Goal: Task Accomplishment & Management: Use online tool/utility

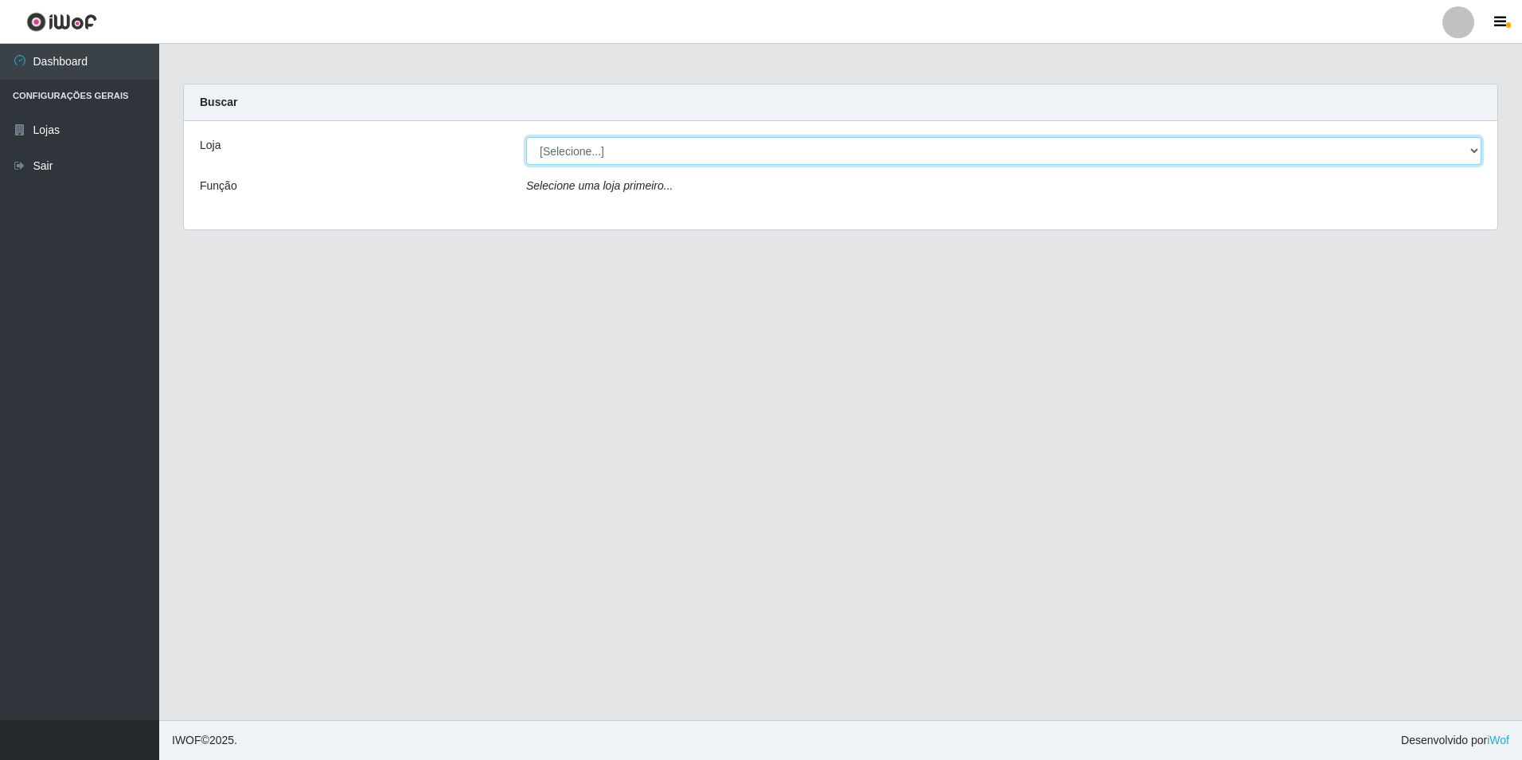
click at [944, 146] on select "[Selecione...] Extraplus - Loja 50 [GEOGRAPHIC_DATA]" at bounding box center [1003, 151] width 955 height 28
select select "451"
click at [526, 137] on select "[Selecione...] Extraplus - Loja 50 [GEOGRAPHIC_DATA]" at bounding box center [1003, 151] width 955 height 28
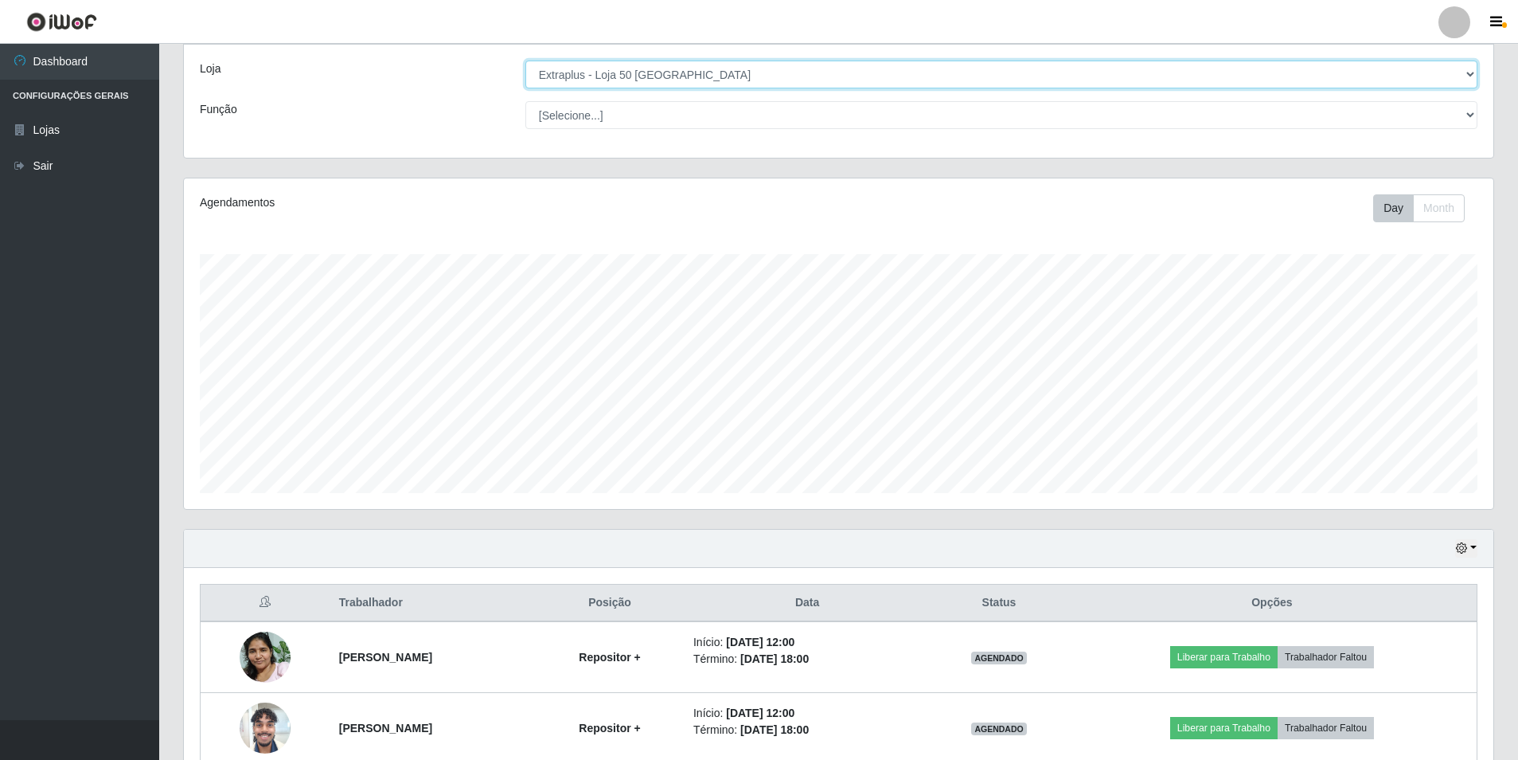
scroll to position [156, 0]
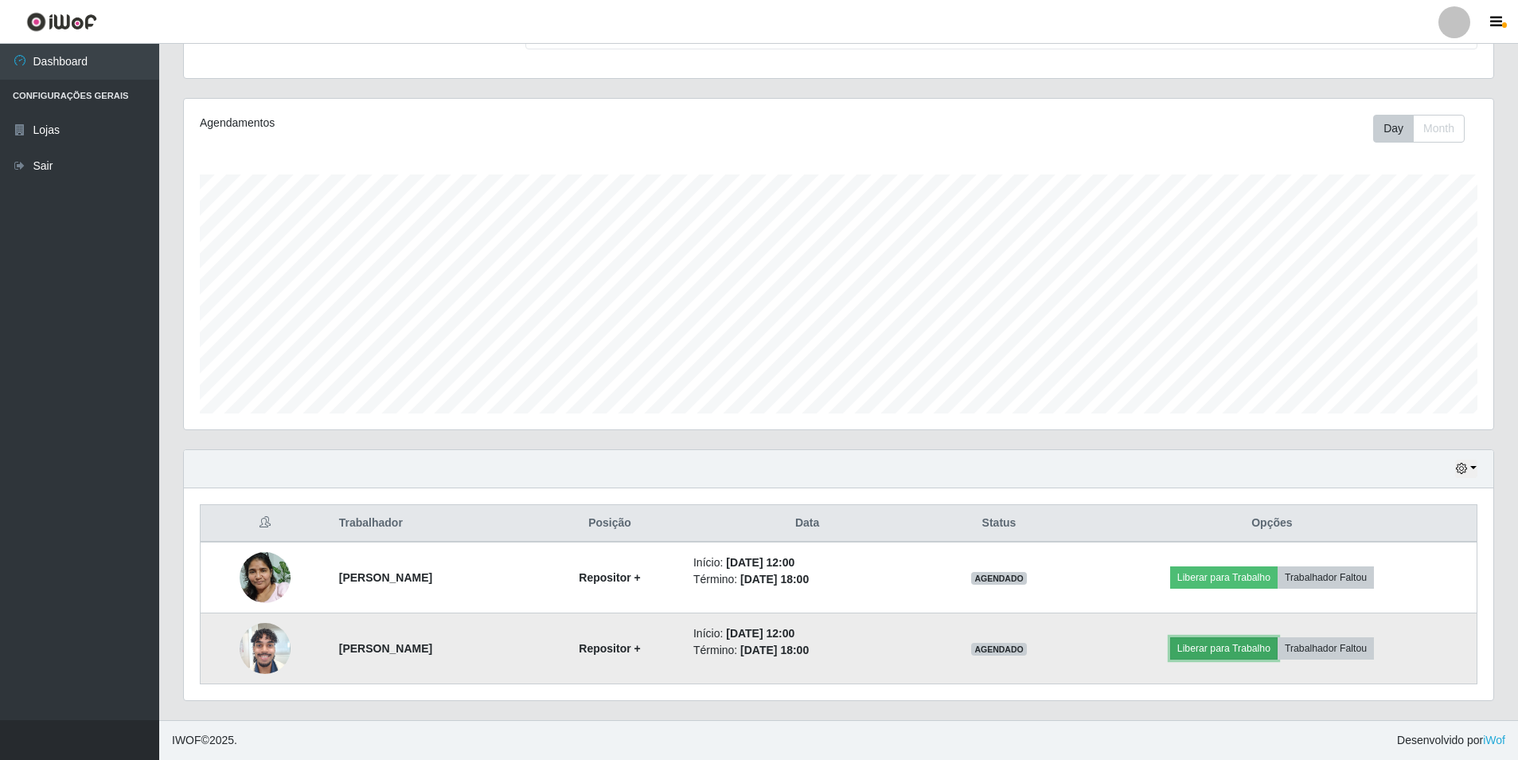
click at [1278, 652] on button "Liberar para Trabalho" at bounding box center [1223, 648] width 107 height 22
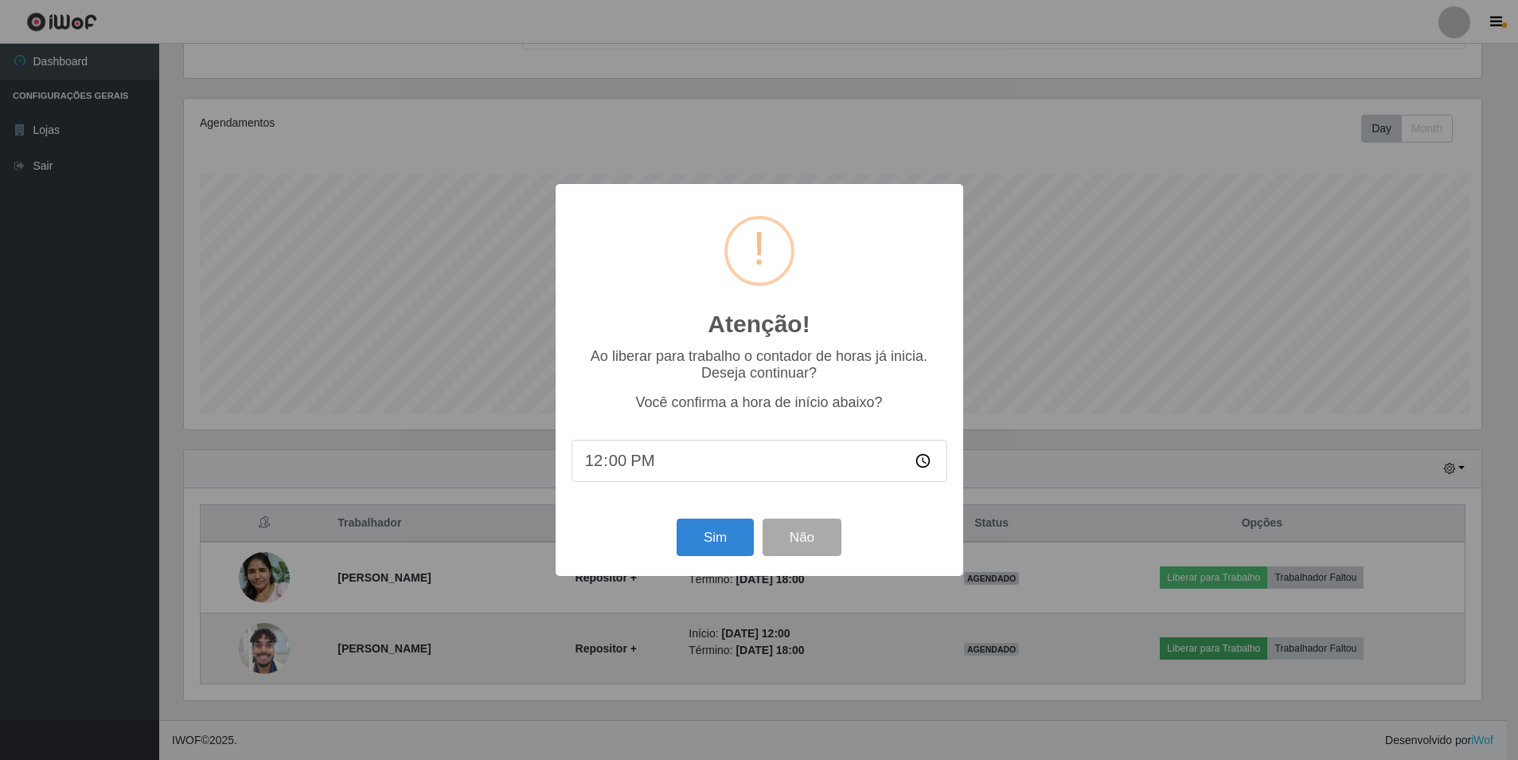
scroll to position [330, 1302]
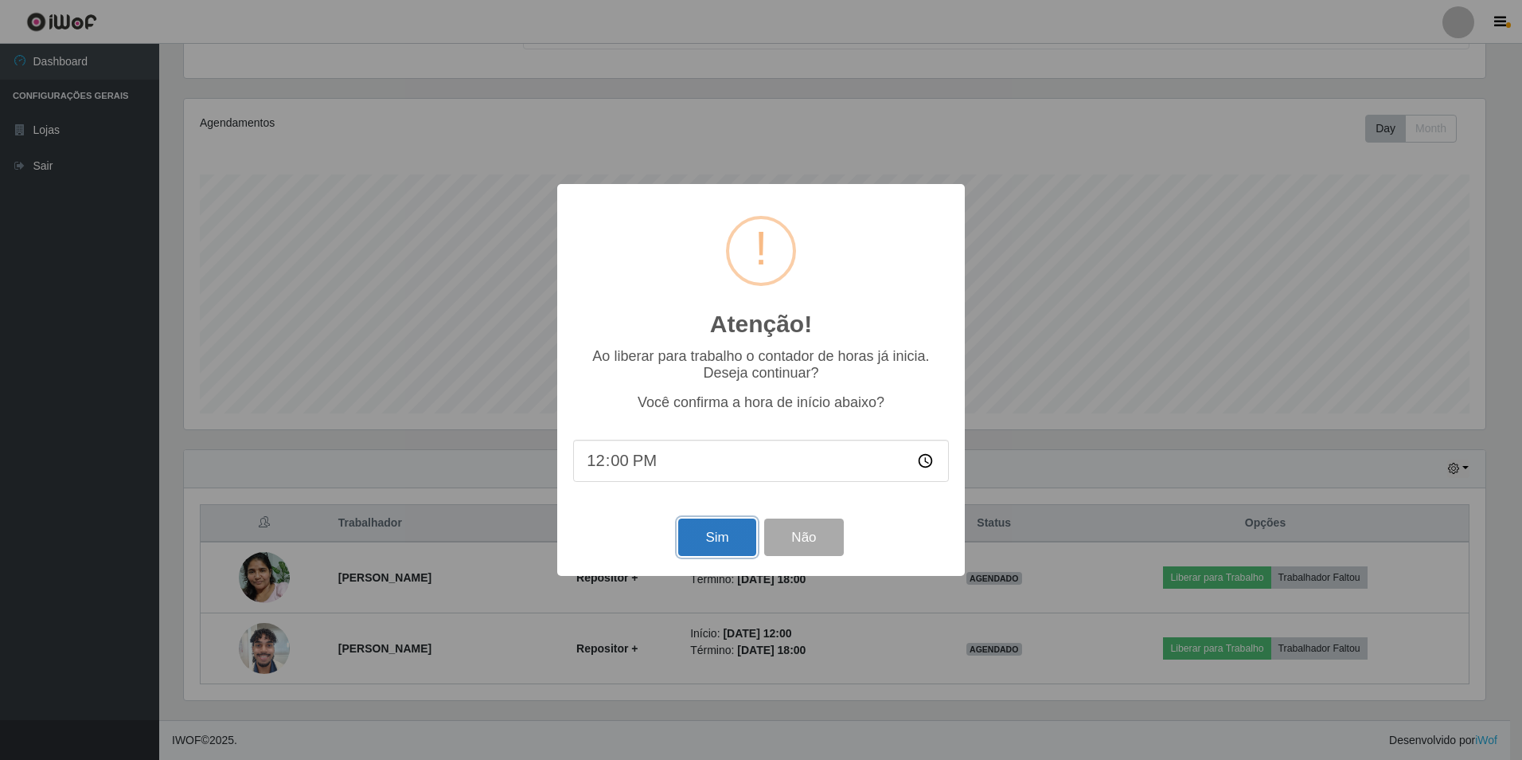
click at [733, 549] on button "Sim" at bounding box center [716, 536] width 77 height 37
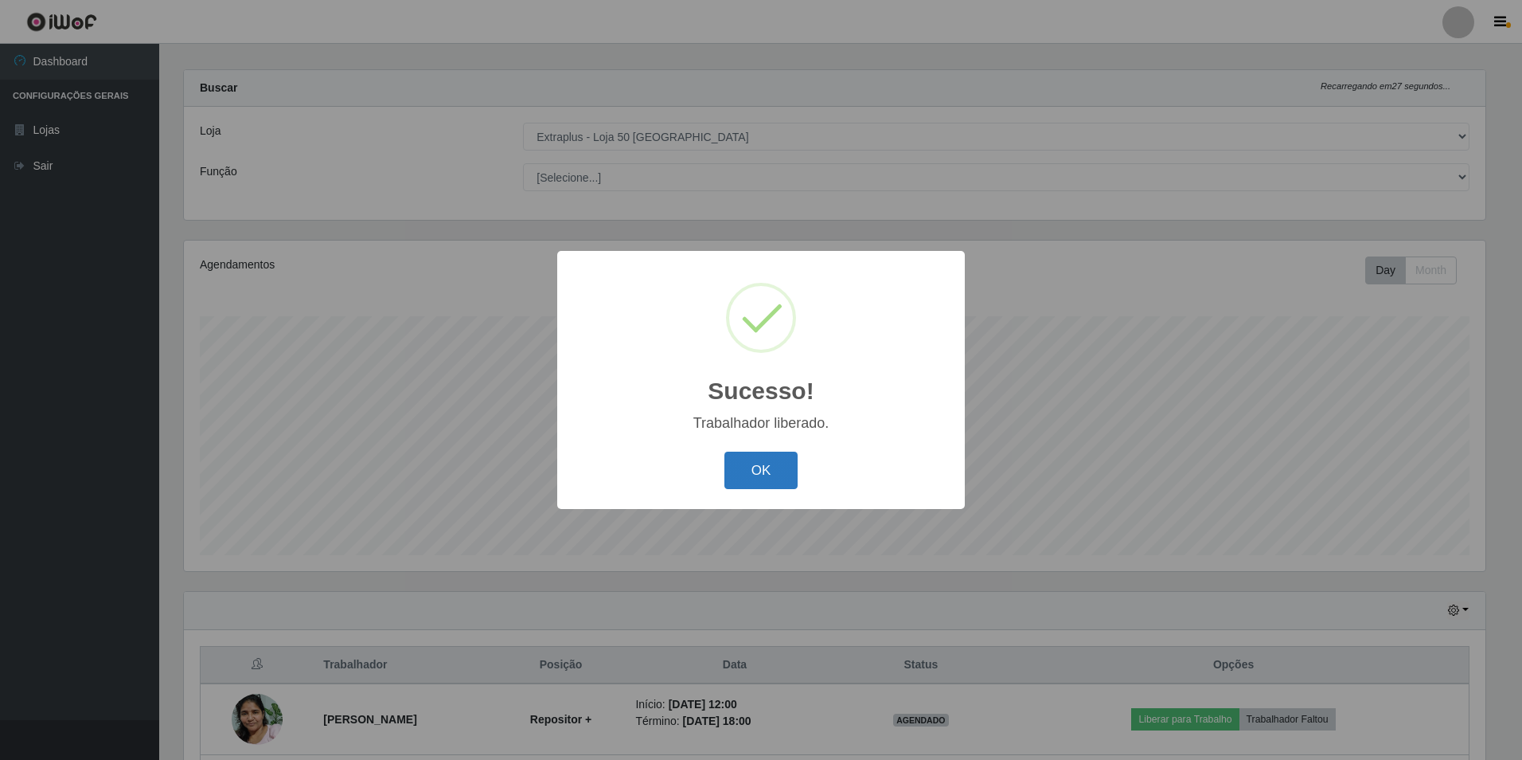
click at [770, 462] on button "OK" at bounding box center [762, 469] width 74 height 37
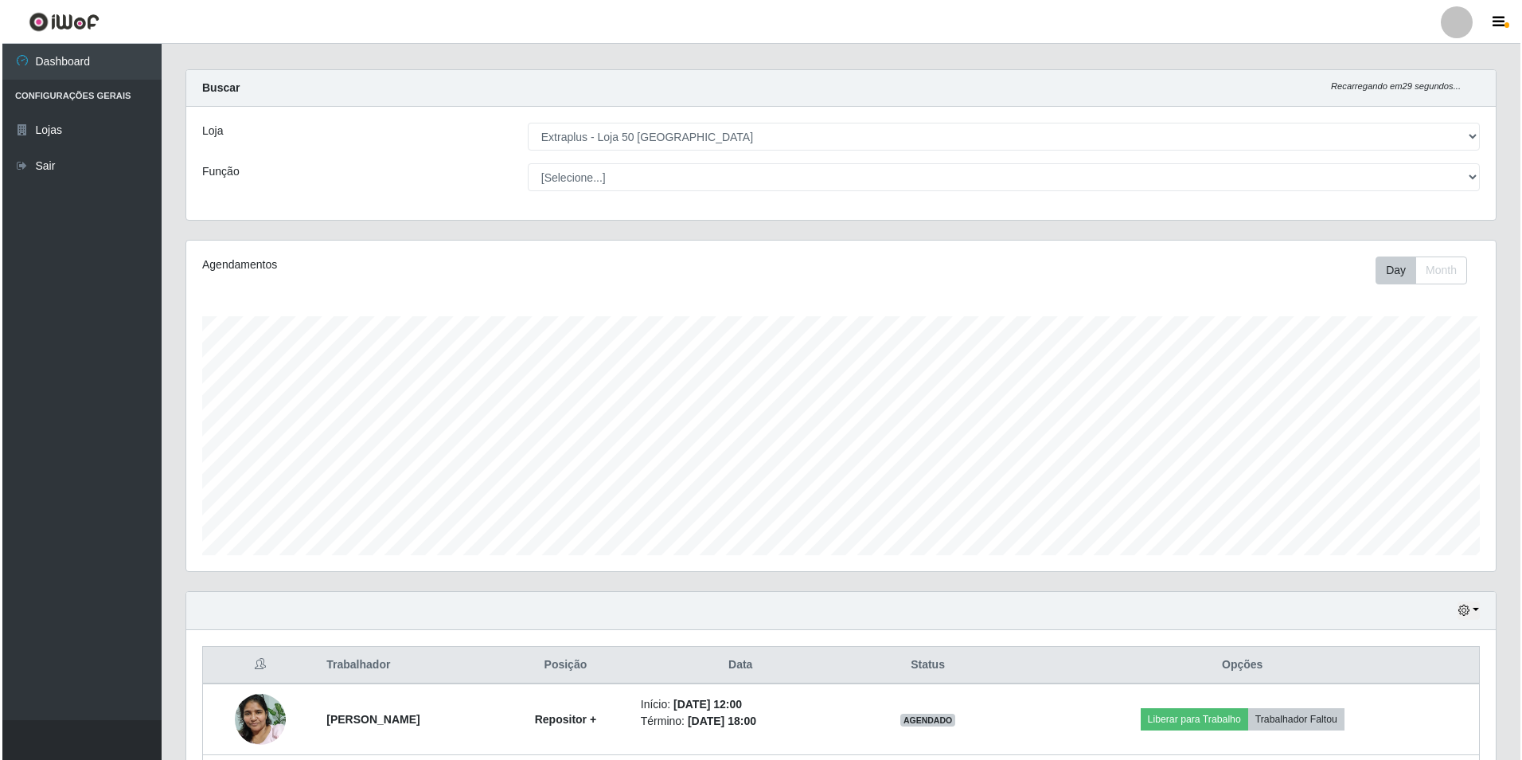
scroll to position [94, 0]
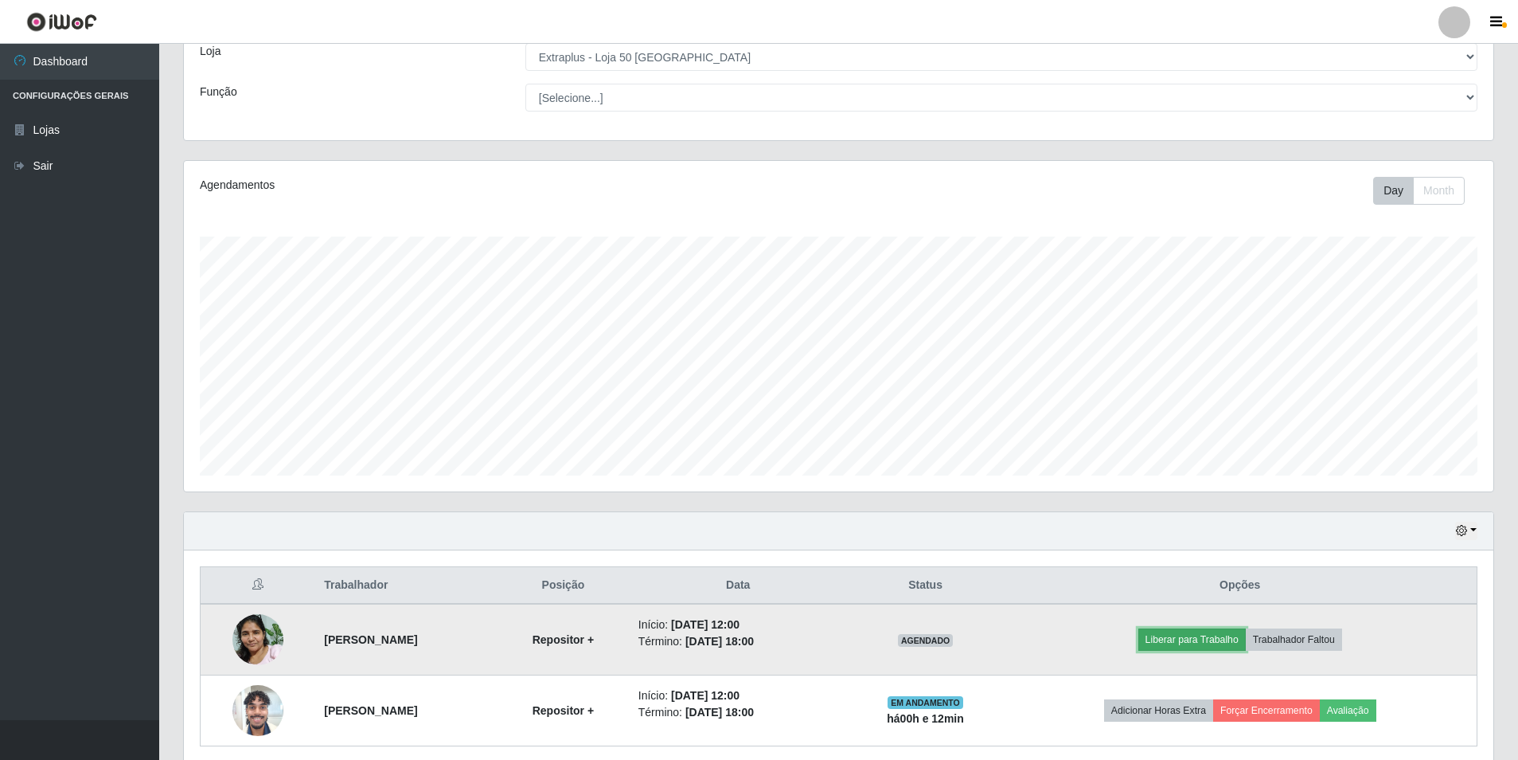
click at [1197, 641] on button "Liberar para Trabalho" at bounding box center [1192, 639] width 107 height 22
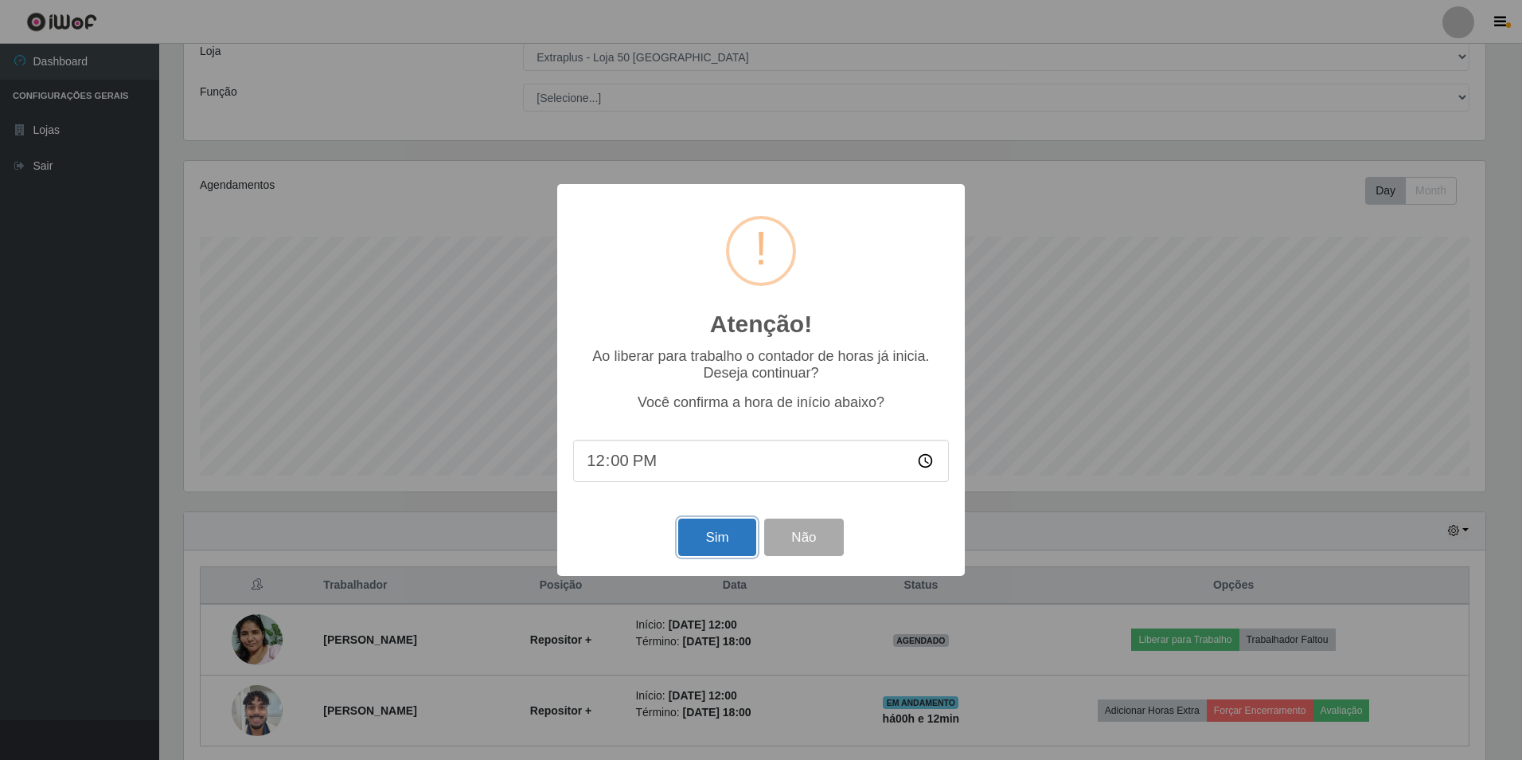
click at [729, 545] on button "Sim" at bounding box center [716, 536] width 77 height 37
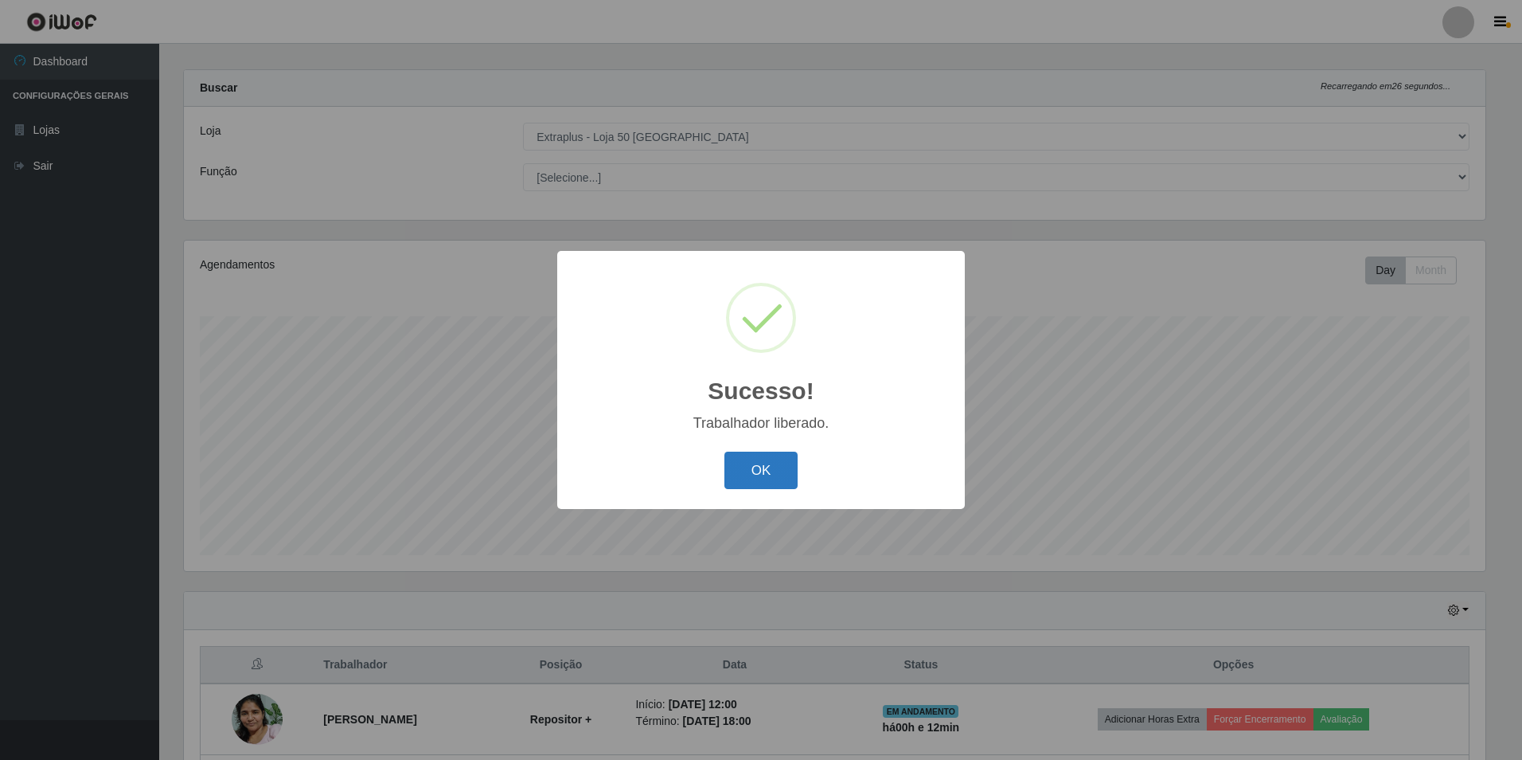
click at [760, 473] on button "OK" at bounding box center [762, 469] width 74 height 37
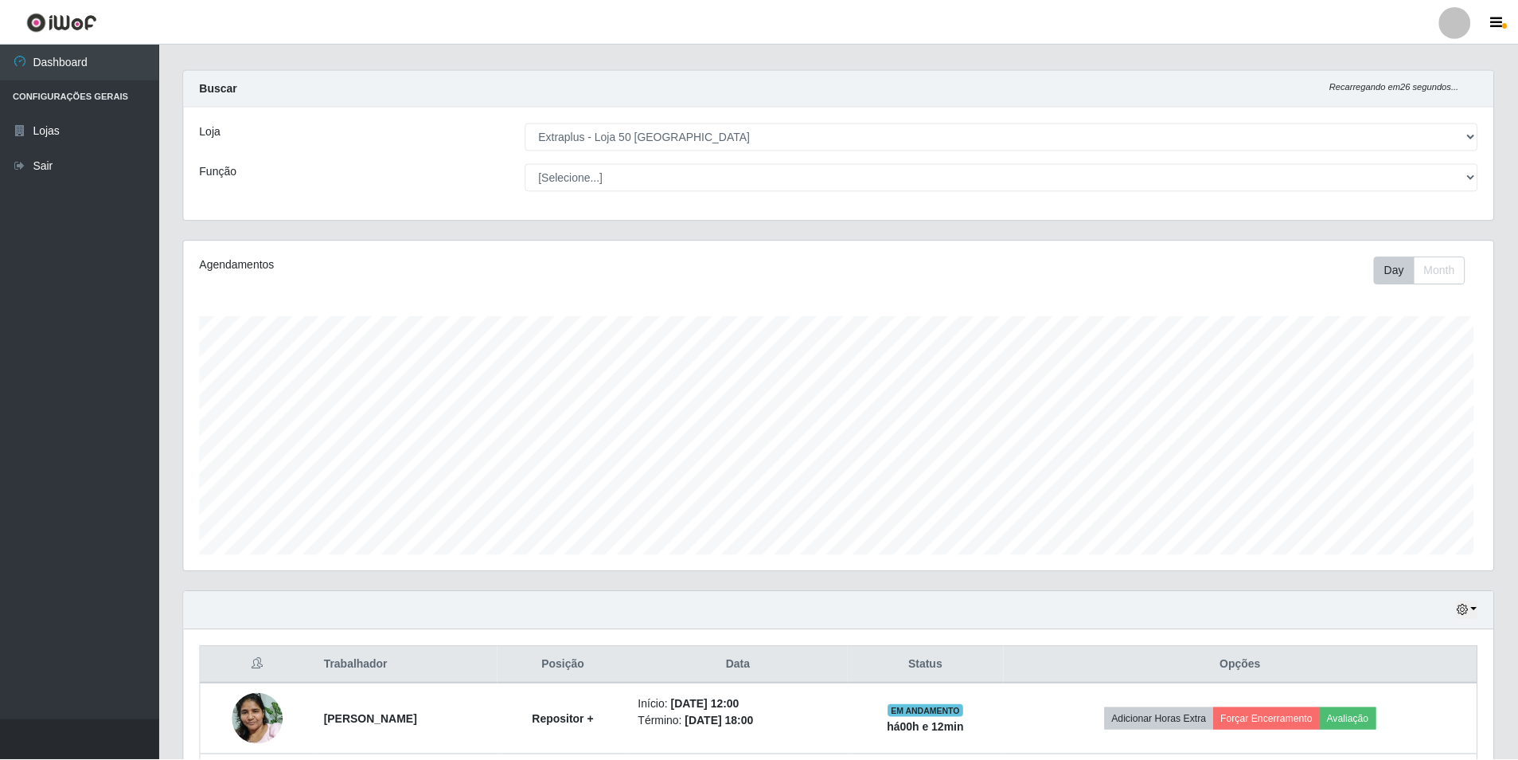
scroll to position [330, 1310]
